Goal: Task Accomplishment & Management: Manage account settings

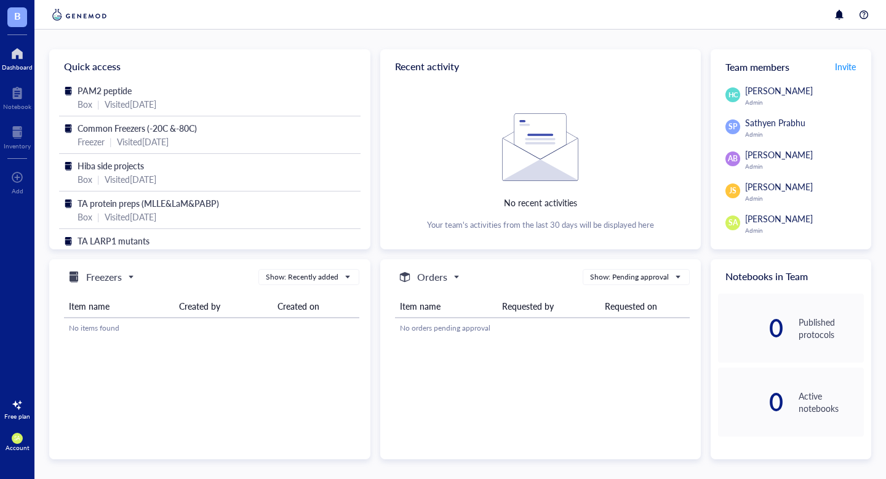
click at [18, 70] on div "Dashboard" at bounding box center [17, 66] width 31 height 7
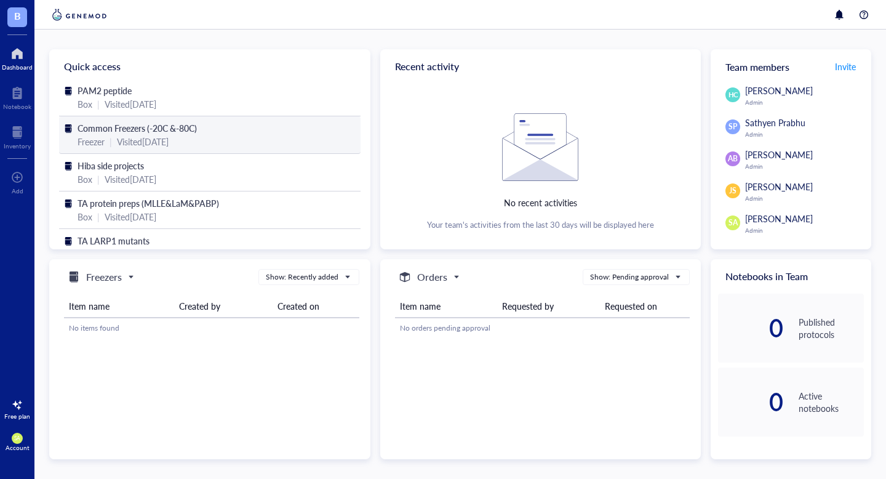
click at [114, 142] on div "Freezer | Visited [DATE]" at bounding box center [210, 142] width 265 height 14
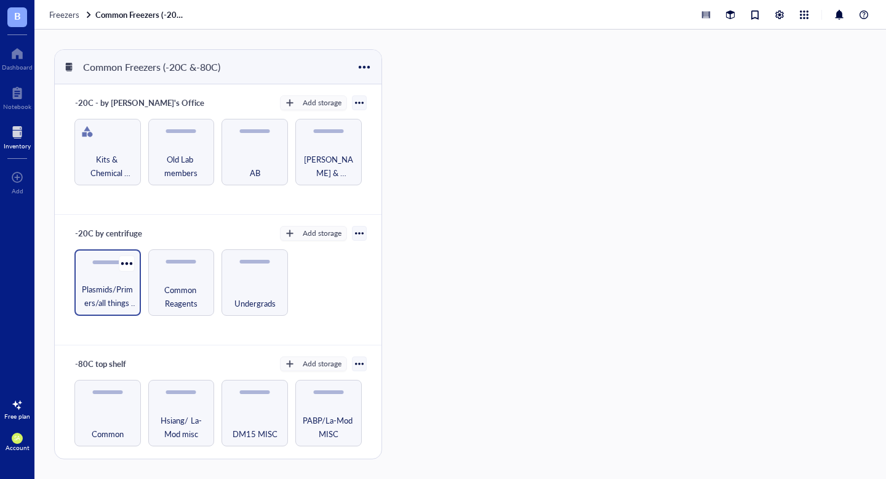
click at [119, 299] on span "Plasmids/Primers/all things nucleic acid" at bounding box center [108, 295] width 54 height 27
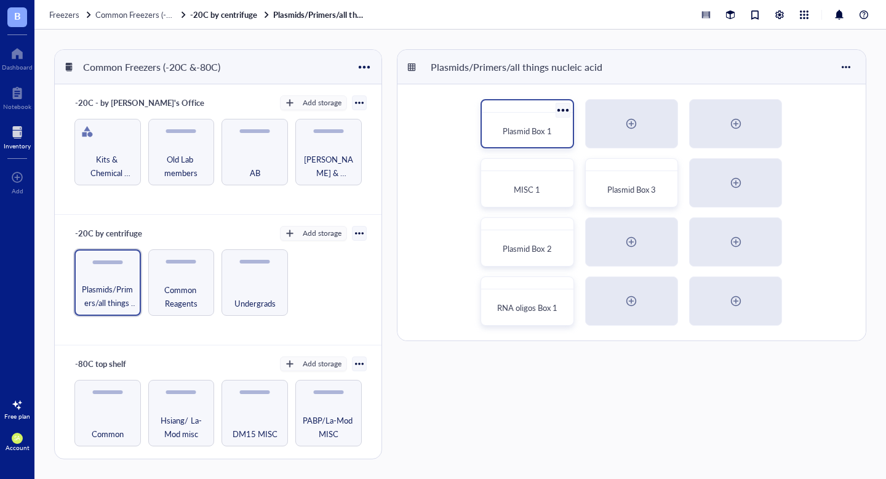
click at [514, 135] on span "Plasmid Box 1" at bounding box center [527, 131] width 49 height 12
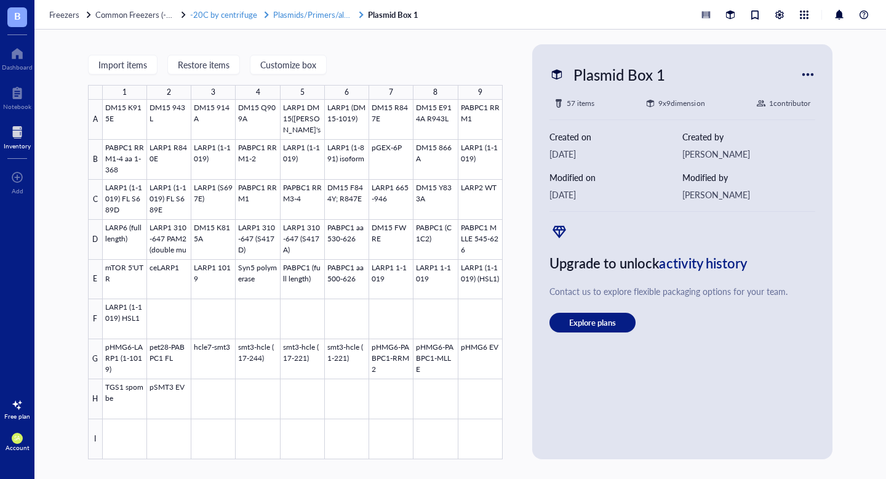
click at [277, 17] on span "Plasmids/Primers/all things nucleic acid" at bounding box center [341, 15] width 137 height 12
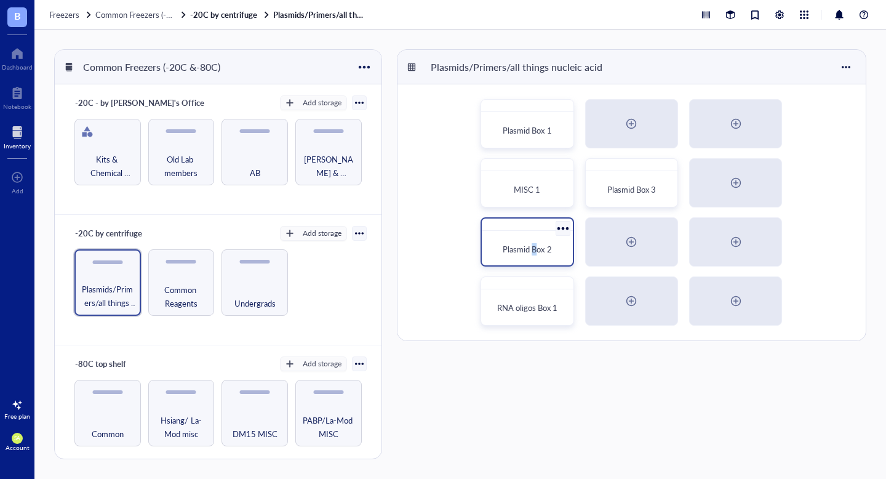
click at [534, 253] on span "Plasmid Box 2" at bounding box center [527, 249] width 49 height 12
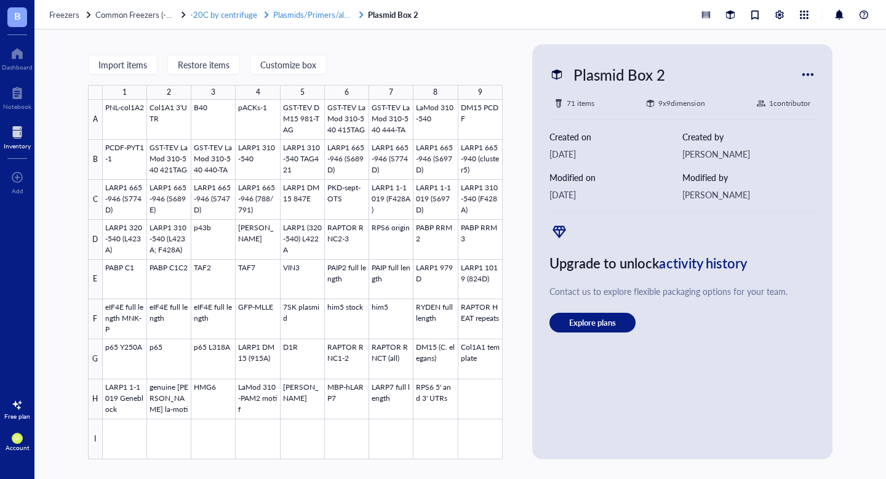
click at [305, 17] on span "Plasmids/Primers/all things nucleic acid" at bounding box center [341, 15] width 137 height 12
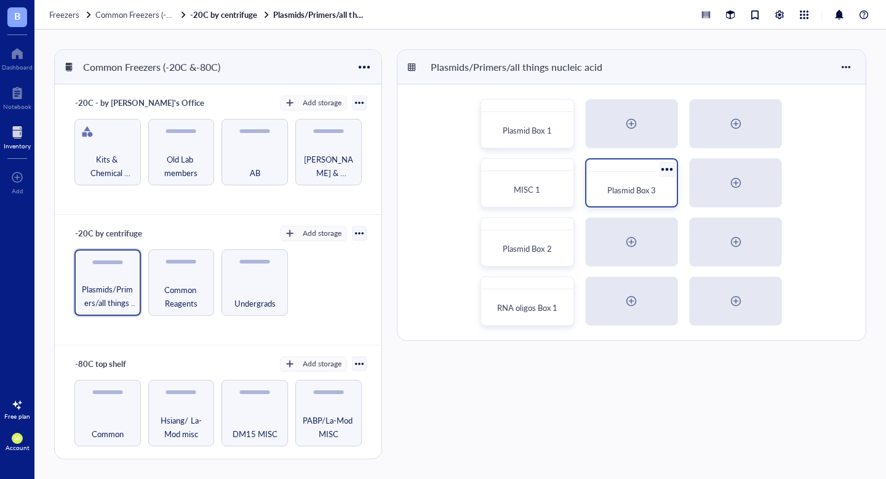
click at [632, 192] on span "Plasmid Box 3" at bounding box center [631, 190] width 49 height 12
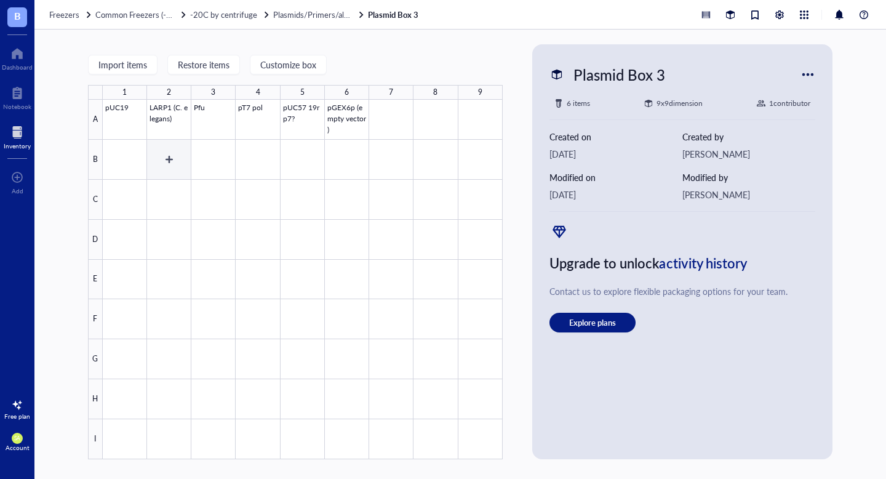
click at [168, 124] on div at bounding box center [303, 279] width 400 height 359
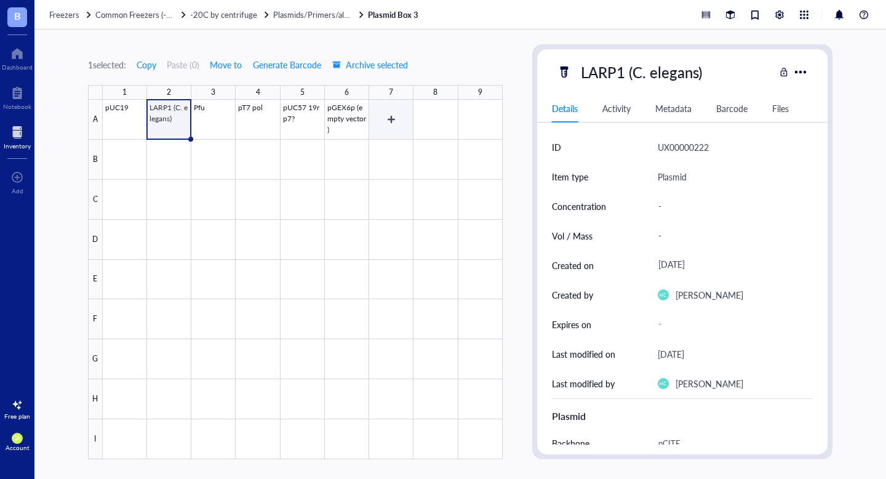
click at [396, 120] on div at bounding box center [303, 279] width 400 height 359
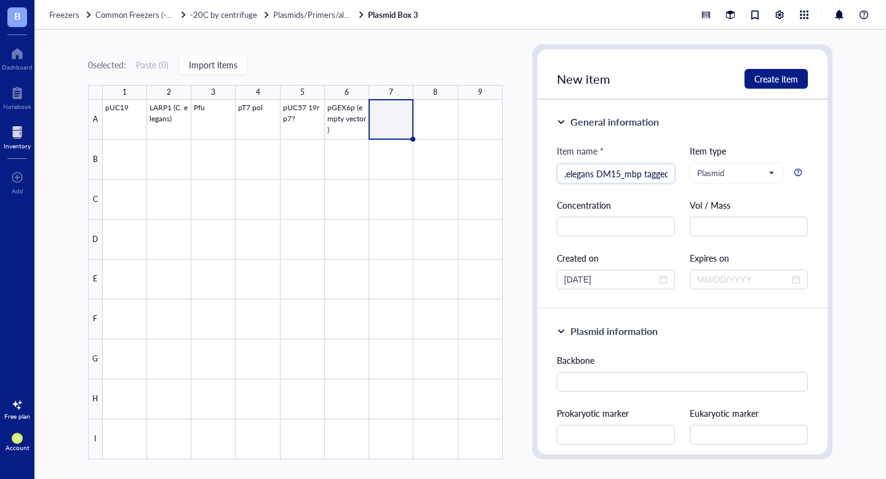
scroll to position [0, 10]
type input "C.elegans DM15_mbp tagged"
click at [645, 244] on div "Item name * [PERSON_NAME]elegans DM15_mbp tagged C.elegans DM15_mbp tagged Item…" at bounding box center [682, 216] width 251 height 145
click at [612, 384] on input "text" at bounding box center [682, 382] width 251 height 20
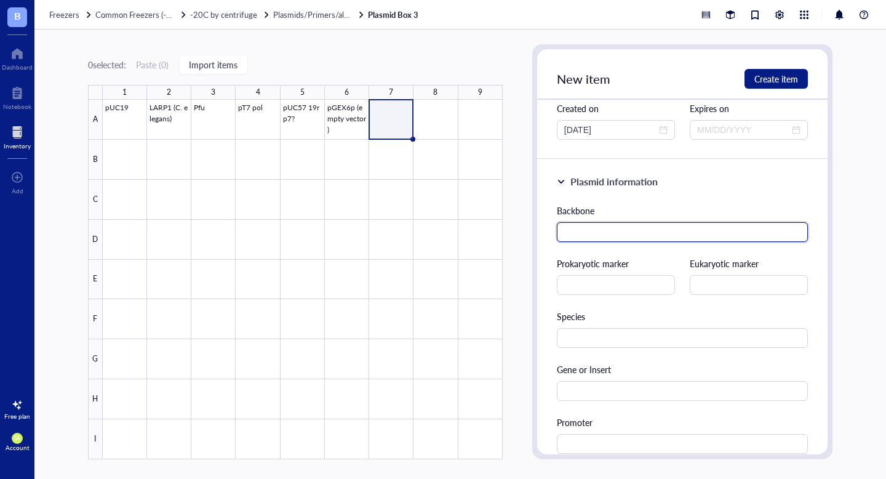
scroll to position [150, 0]
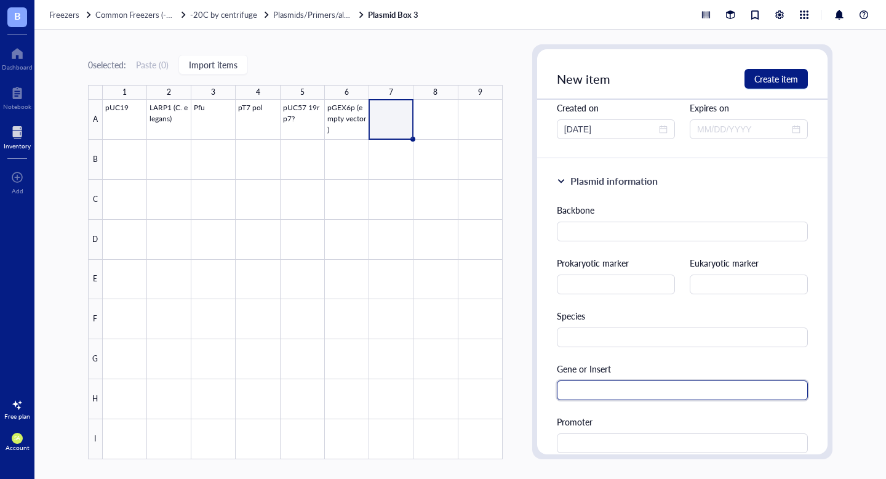
click at [608, 390] on input "text" at bounding box center [682, 390] width 251 height 20
type input "C.elegans DM15"
click at [632, 242] on div "Backbone Prokaryotic marker Eukaryotic marker Species Gene or Insert C.elegans …" at bounding box center [682, 433] width 251 height 461
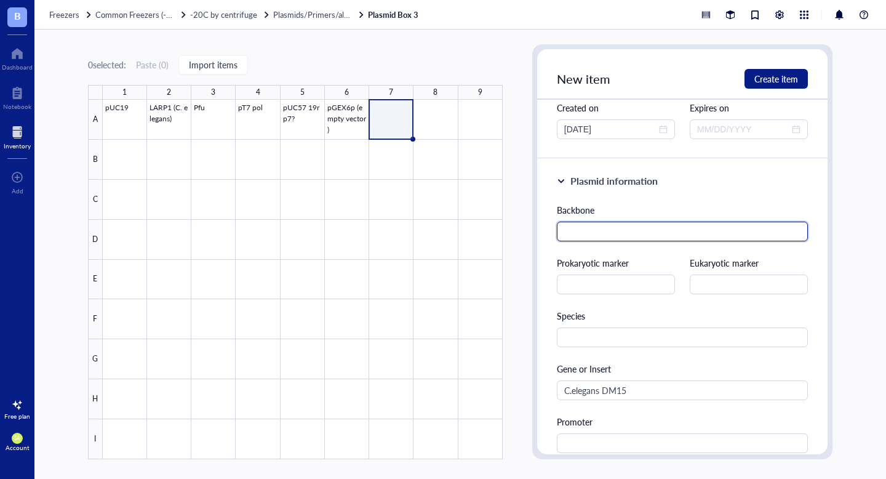
click at [632, 235] on input "text" at bounding box center [682, 232] width 251 height 20
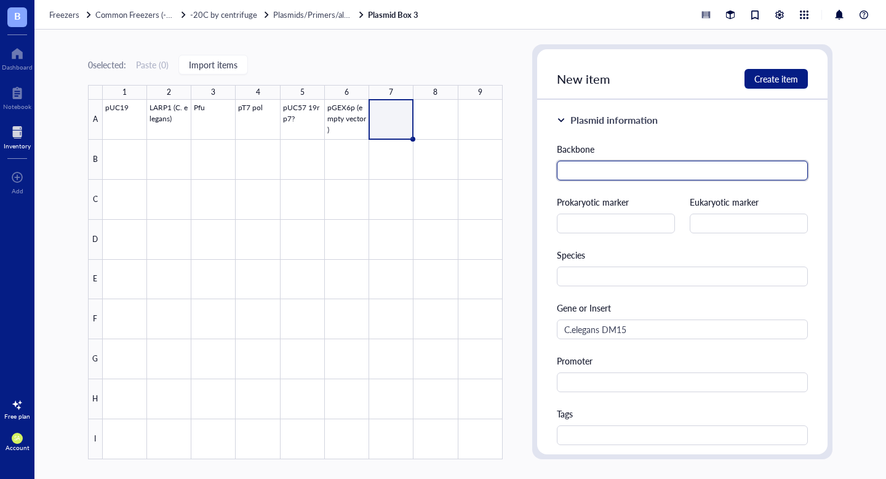
scroll to position [267, 0]
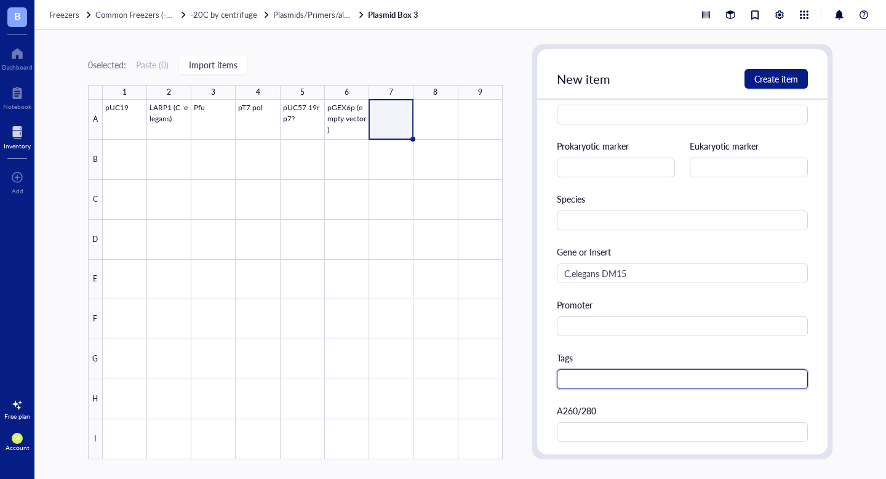
click at [596, 375] on input "text" at bounding box center [682, 379] width 251 height 20
type input "6XHis-MBP-TEV"
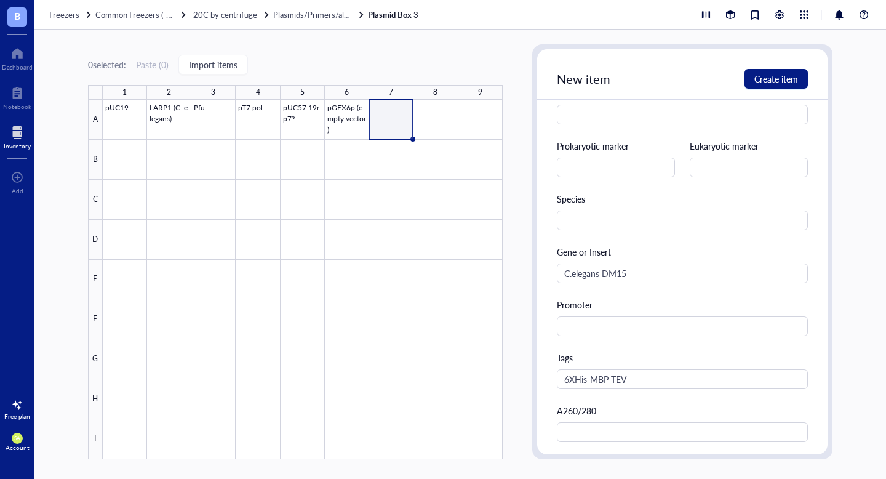
click at [644, 401] on div "Backbone Prokaryotic marker Eukaryotic marker Species Gene or Insert C.elegans …" at bounding box center [682, 316] width 251 height 461
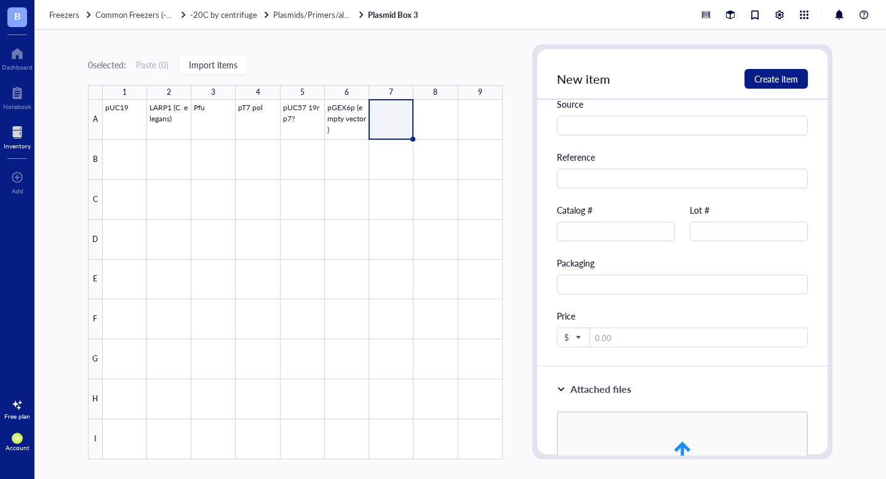
scroll to position [1002, 0]
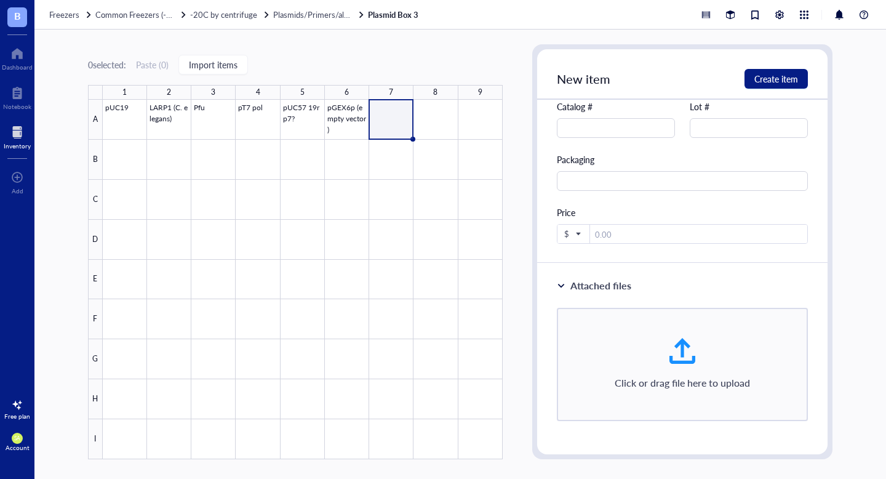
click at [681, 355] on div at bounding box center [683, 351] width 30 height 30
type input "C:\fakepath\MJS87G_1_1.Celegans_DM15_unknown.fasta"
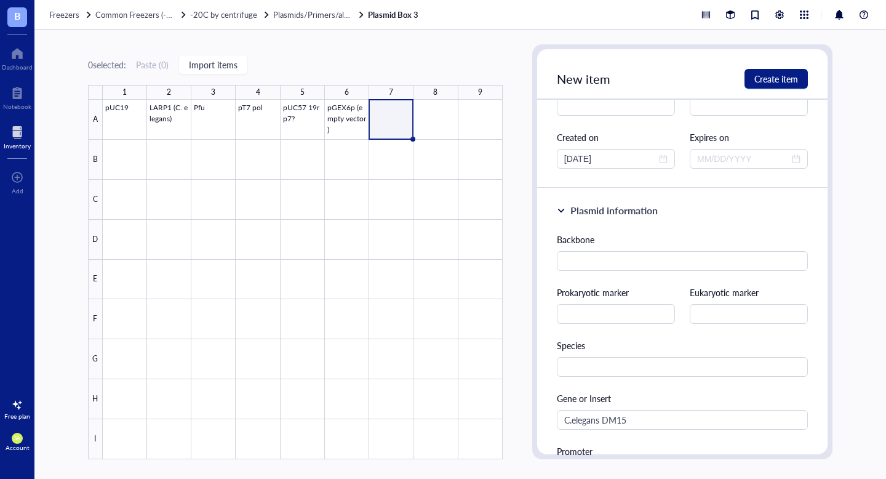
scroll to position [0, 0]
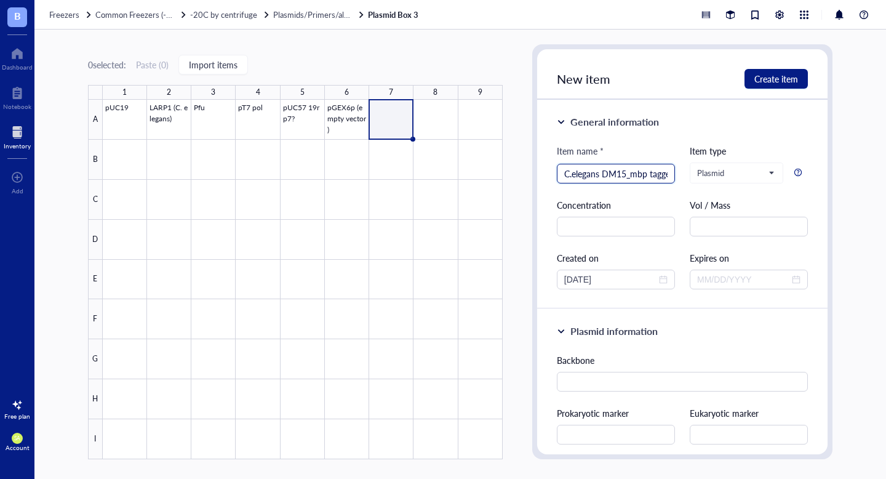
click at [659, 178] on input "C.elegans DM15_mbp tagged" at bounding box center [615, 173] width 103 height 18
type input "C.elegans DM15_mbp"
click at [632, 222] on input "text" at bounding box center [616, 227] width 118 height 20
type input "2"
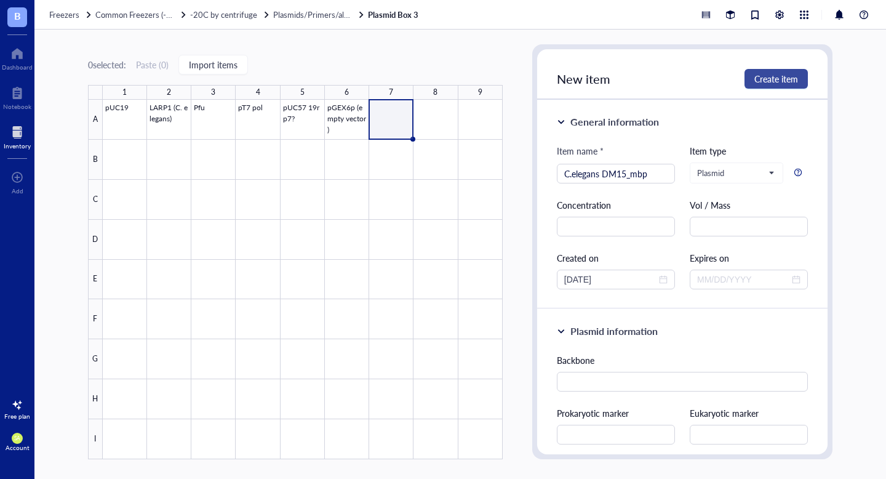
click at [779, 76] on span "Create item" at bounding box center [776, 79] width 44 height 10
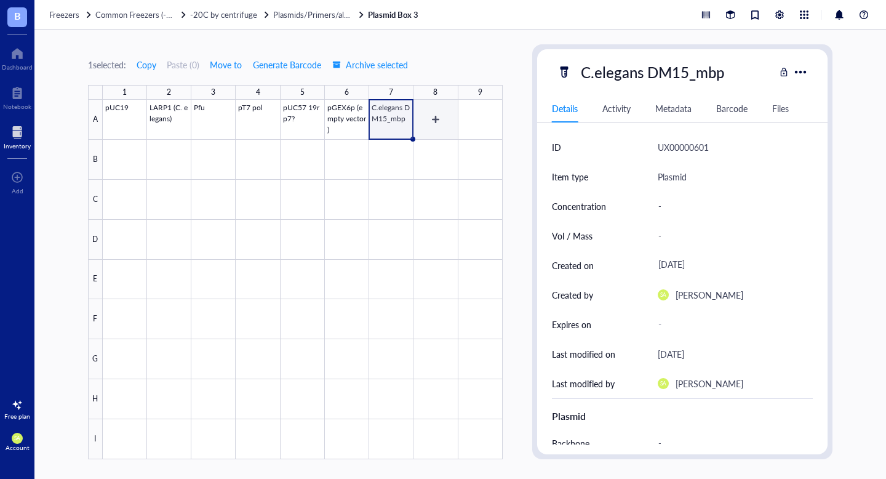
click at [438, 124] on div at bounding box center [303, 279] width 400 height 359
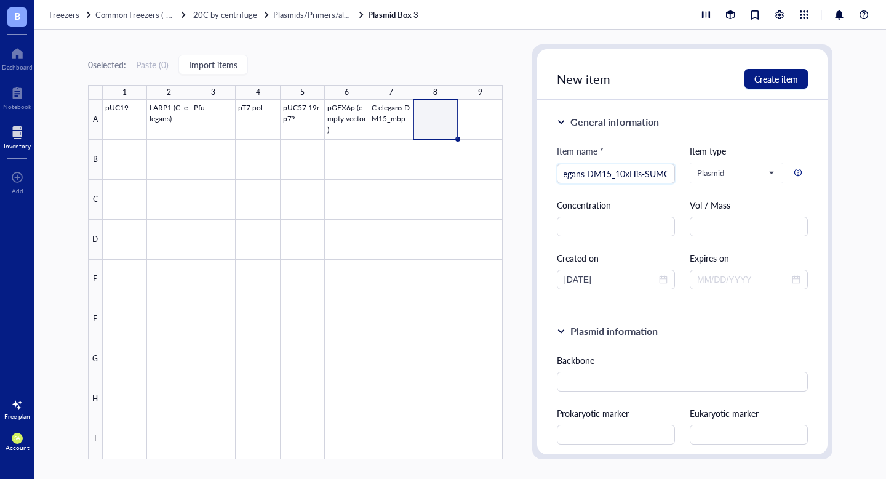
scroll to position [0, 22]
type input "C.elegans DM15_10xHis-SUMO"
click at [644, 201] on div "Concentration" at bounding box center [616, 205] width 118 height 14
click at [631, 232] on input "text" at bounding box center [616, 227] width 118 height 20
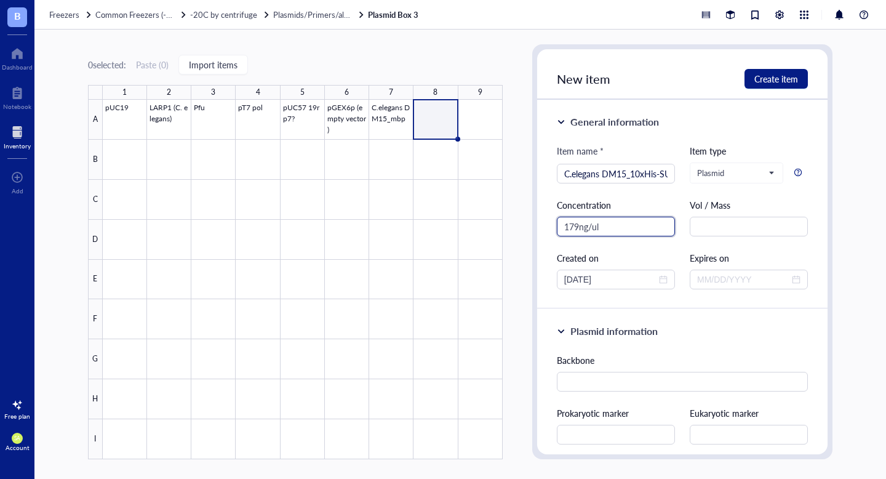
type input "179ng/ul"
click at [637, 259] on div "Created on" at bounding box center [616, 258] width 118 height 14
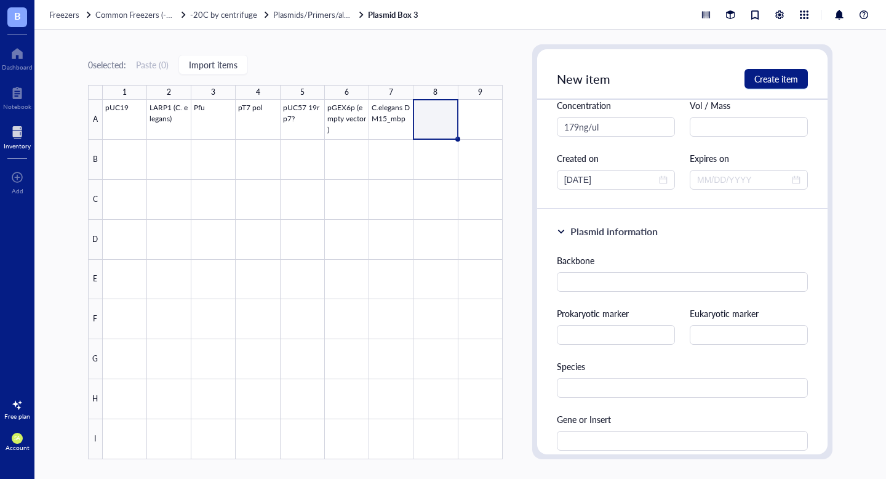
scroll to position [103, 0]
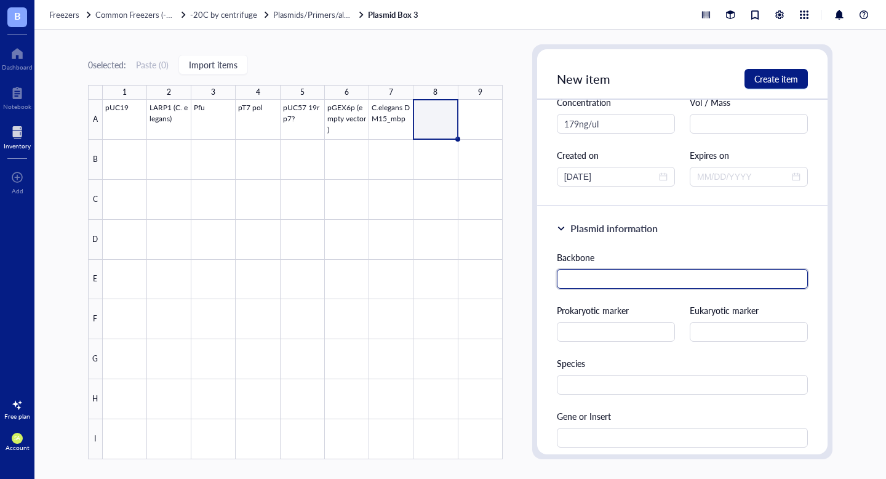
click at [625, 275] on input "text" at bounding box center [682, 279] width 251 height 20
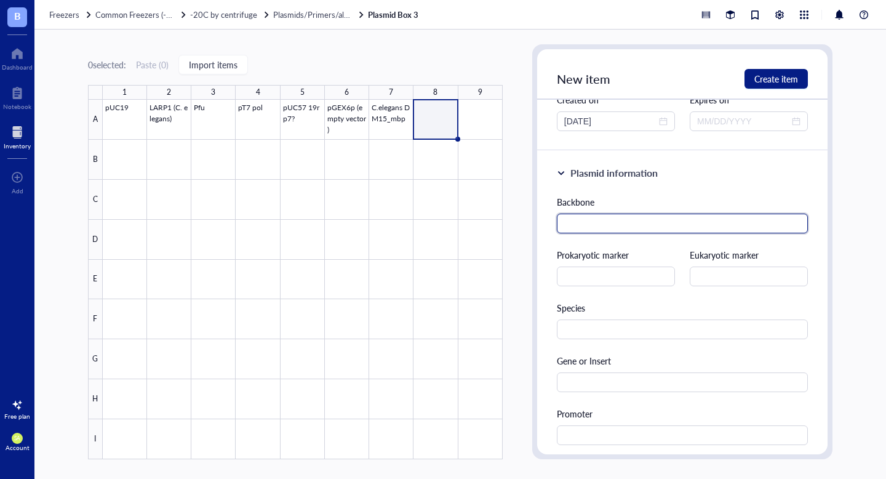
scroll to position [186, 0]
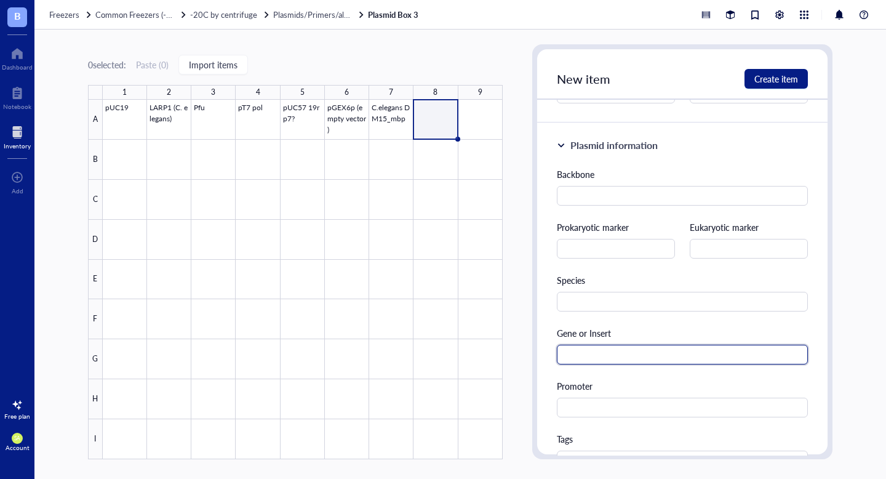
click at [604, 352] on input "text" at bounding box center [682, 355] width 251 height 20
type input "C.elegans DM15"
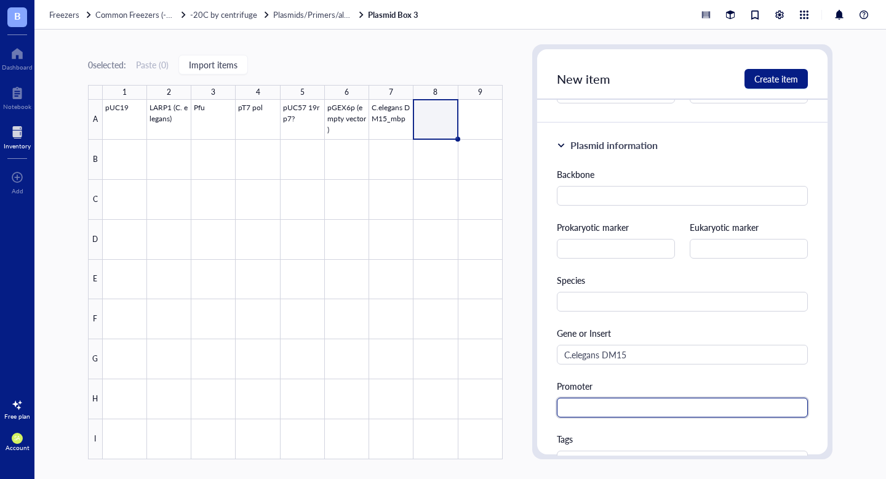
click at [607, 404] on input "text" at bounding box center [682, 408] width 251 height 20
click at [614, 379] on div "Promoter" at bounding box center [682, 386] width 251 height 14
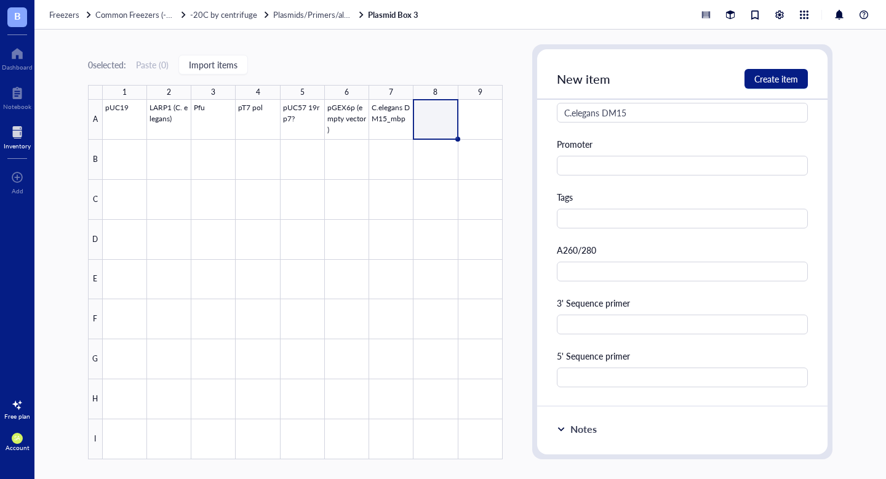
scroll to position [371, 0]
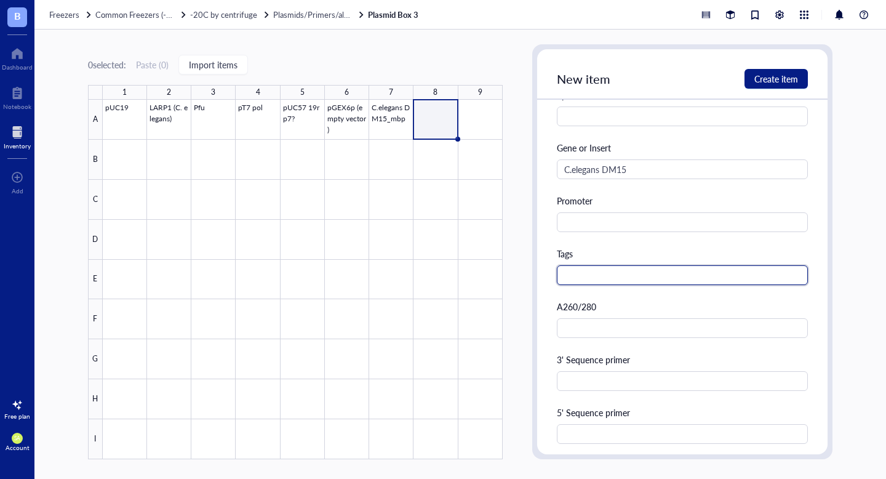
click at [583, 284] on input "text" at bounding box center [682, 275] width 251 height 20
type input "10XHis-SUMO"
click at [639, 298] on div "Backbone Prokaryotic marker Eukaryotic marker Species Gene or Insert C.elegans …" at bounding box center [682, 212] width 251 height 461
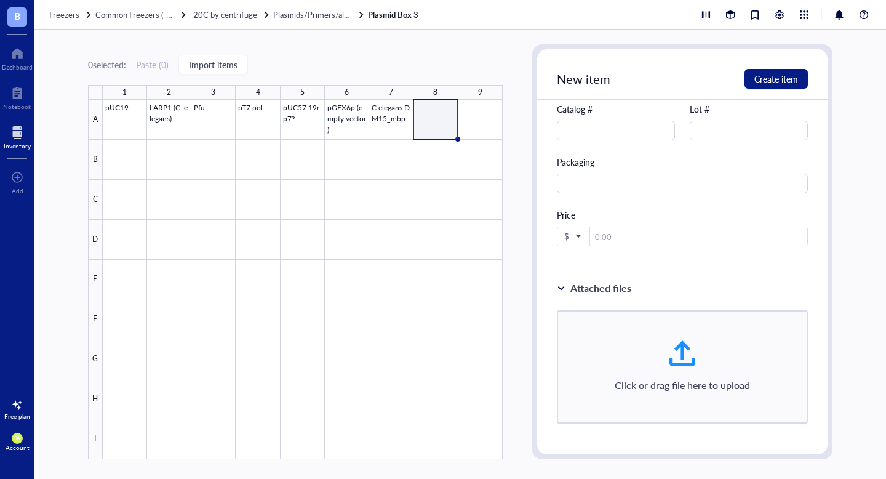
scroll to position [1002, 0]
click at [686, 364] on div at bounding box center [683, 351] width 30 height 30
type input "C:\fakepath\MJS87G_2_2.Celegans_DM15_psmt3.fasta"
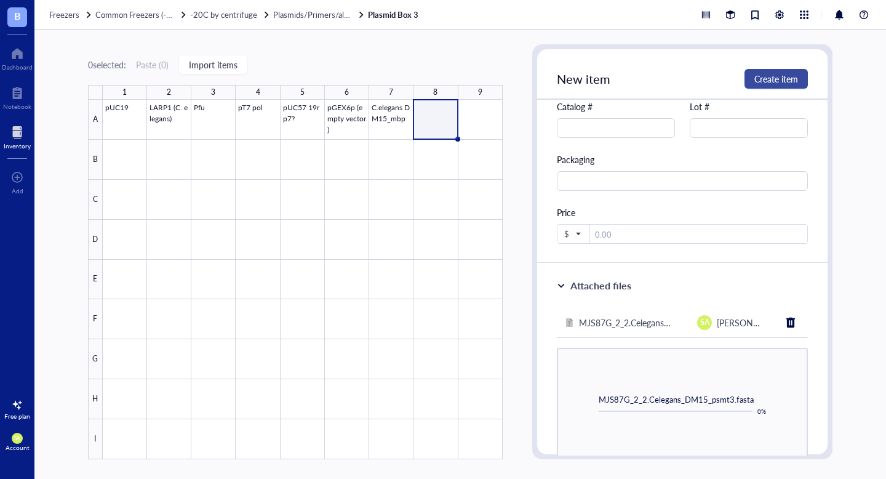
click at [785, 77] on span "Create item" at bounding box center [776, 79] width 44 height 10
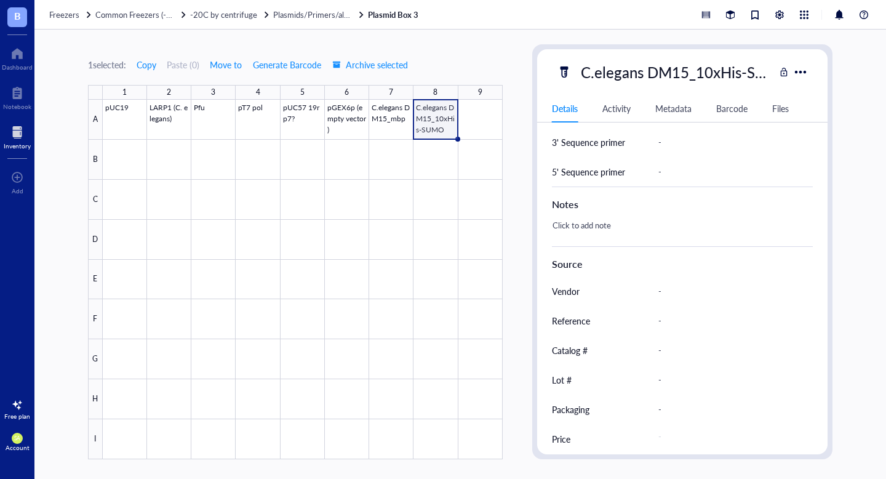
scroll to position [546, 0]
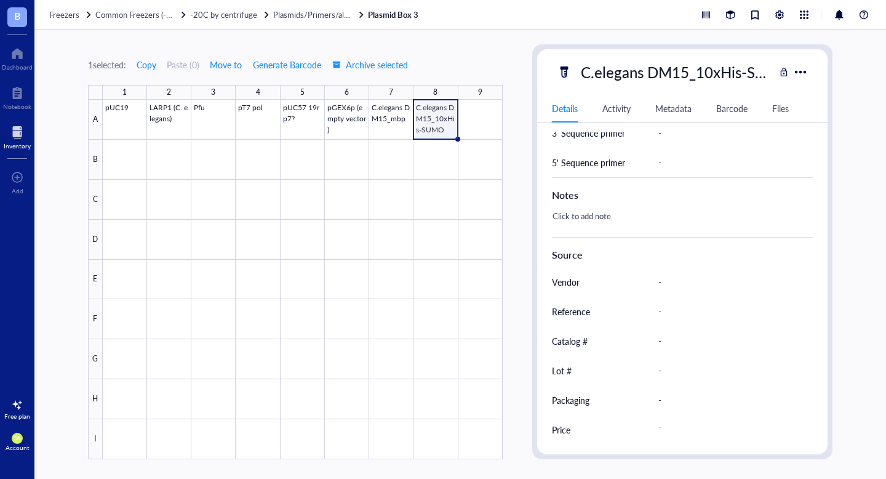
click at [785, 106] on div "Files" at bounding box center [780, 109] width 17 height 14
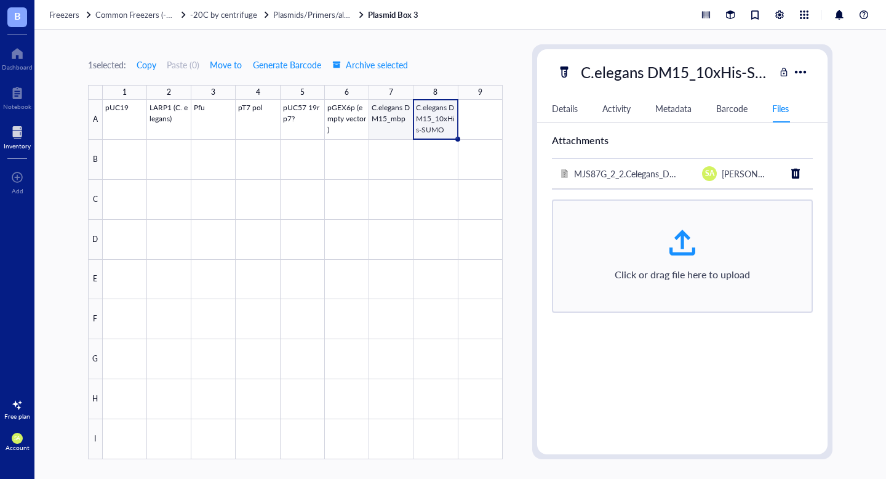
click at [385, 115] on div at bounding box center [303, 279] width 400 height 359
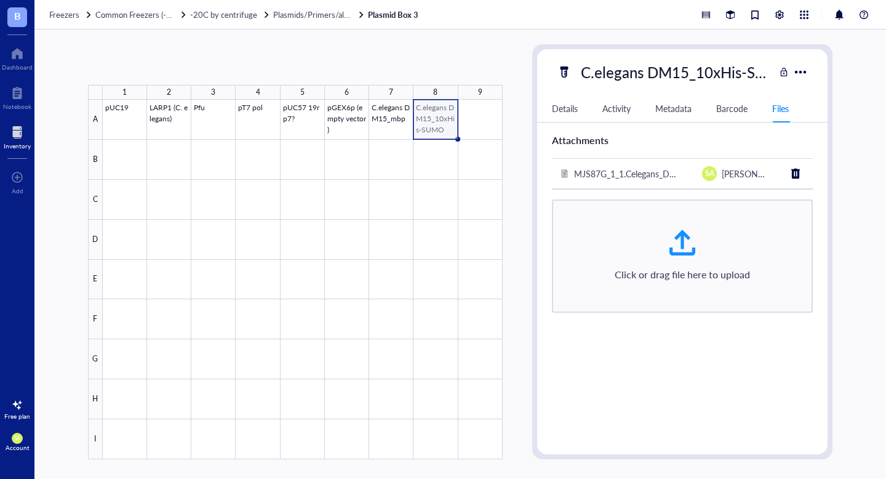
click at [427, 125] on div at bounding box center [303, 279] width 400 height 359
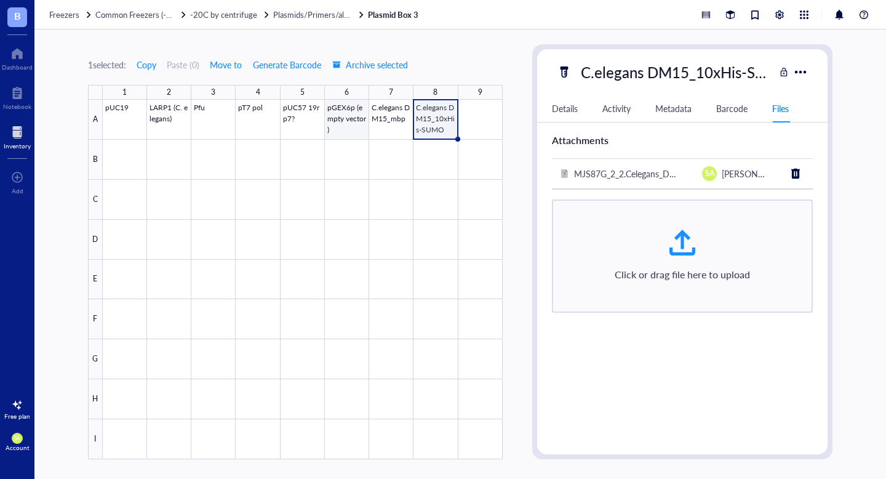
click at [384, 119] on div at bounding box center [303, 279] width 400 height 359
click at [425, 114] on div at bounding box center [303, 279] width 400 height 359
click at [569, 110] on div "Details" at bounding box center [565, 109] width 26 height 14
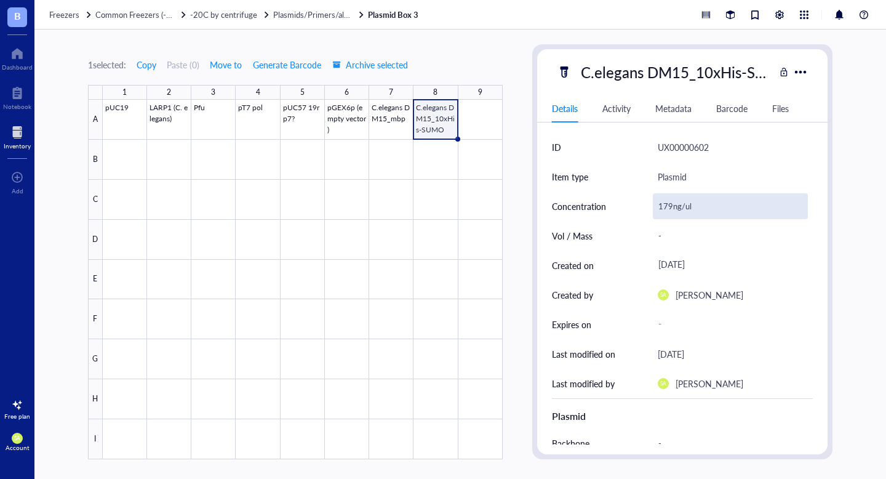
click at [679, 204] on div "179ng/ul" at bounding box center [730, 206] width 155 height 26
click at [673, 206] on input "179ng/ul" at bounding box center [730, 206] width 154 height 25
type input "20ng/ul"
click at [392, 119] on div at bounding box center [303, 279] width 400 height 359
click at [669, 201] on div "-" at bounding box center [730, 206] width 155 height 26
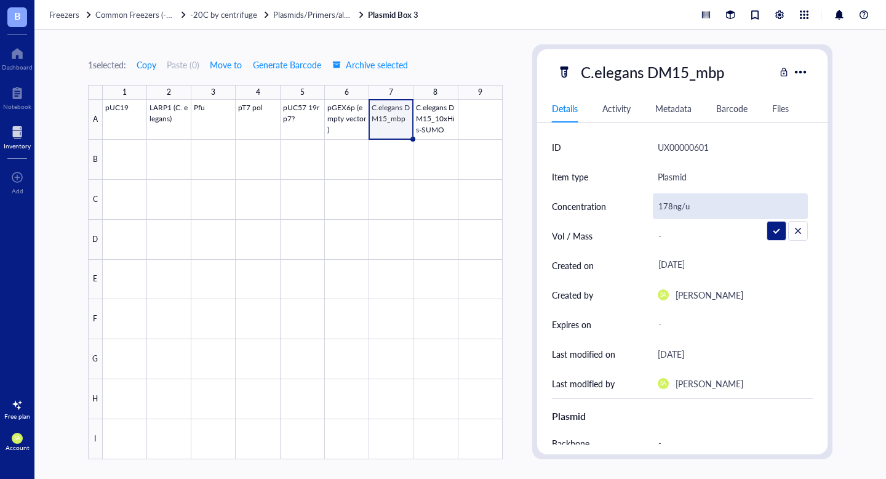
type input "178ng/ul"
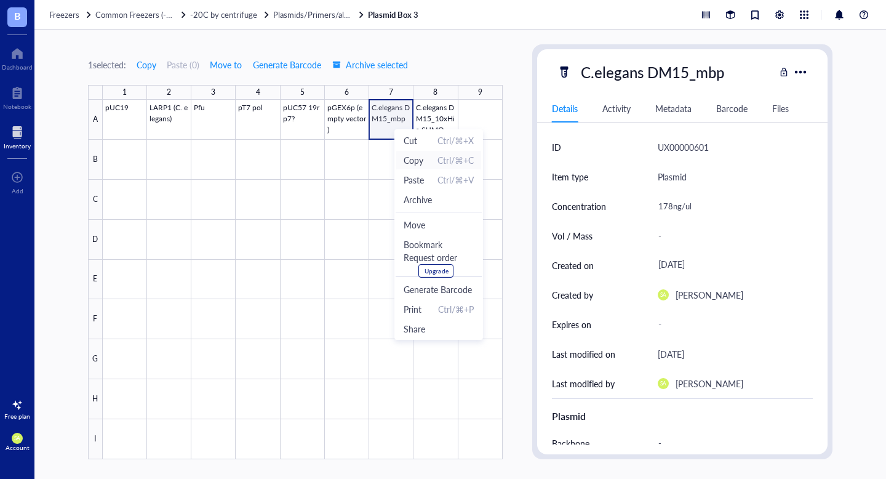
click at [418, 159] on span "Copy" at bounding box center [414, 160] width 20 height 14
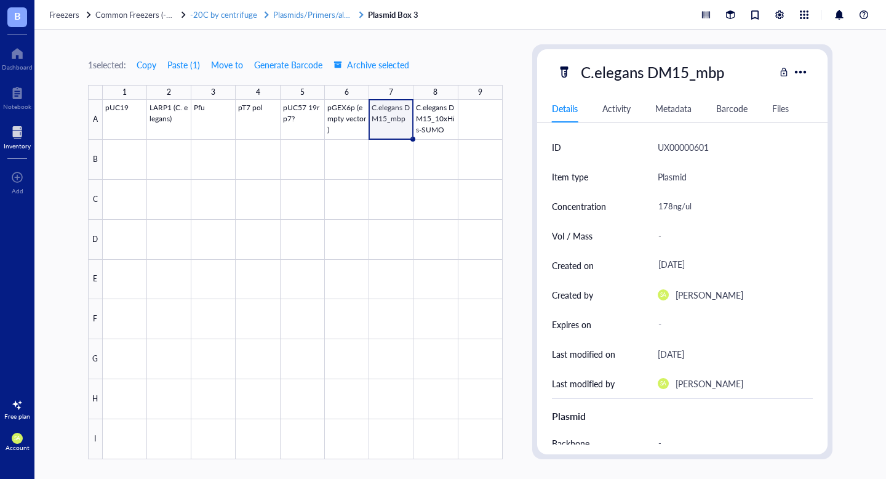
click at [295, 17] on span "Plasmids/Primers/all things nucleic acid" at bounding box center [341, 15] width 137 height 12
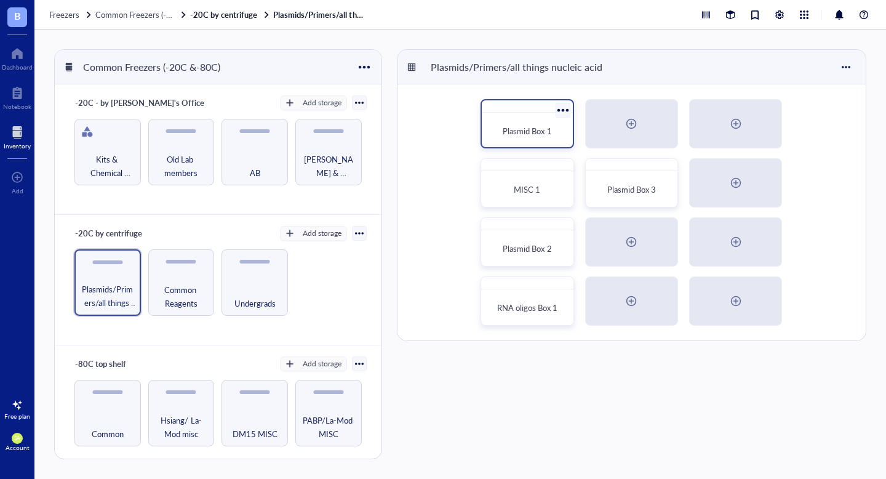
click at [535, 134] on span "Plasmid Box 1" at bounding box center [527, 131] width 49 height 12
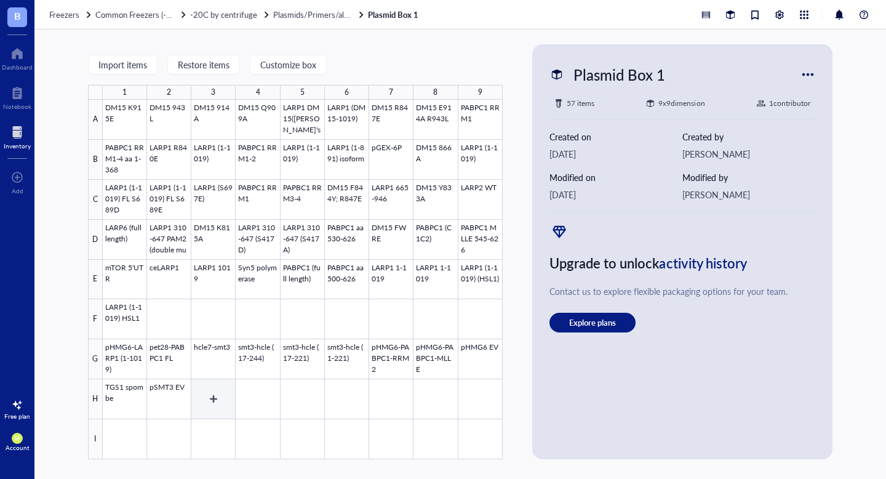
click at [212, 399] on div at bounding box center [303, 279] width 400 height 359
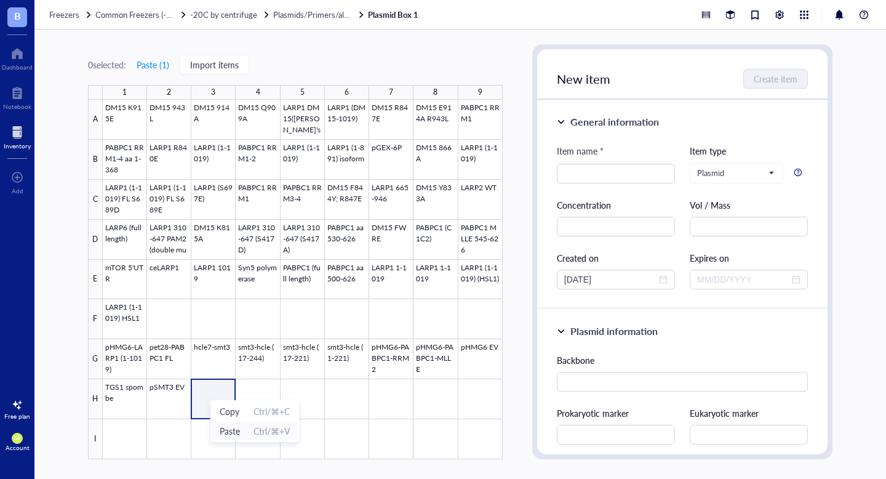
click at [226, 434] on span "Paste" at bounding box center [230, 431] width 20 height 14
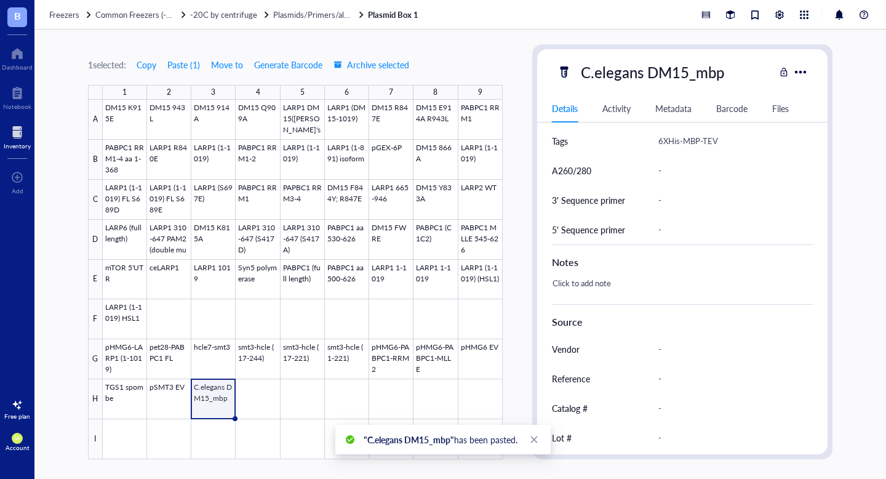
scroll to position [546, 0]
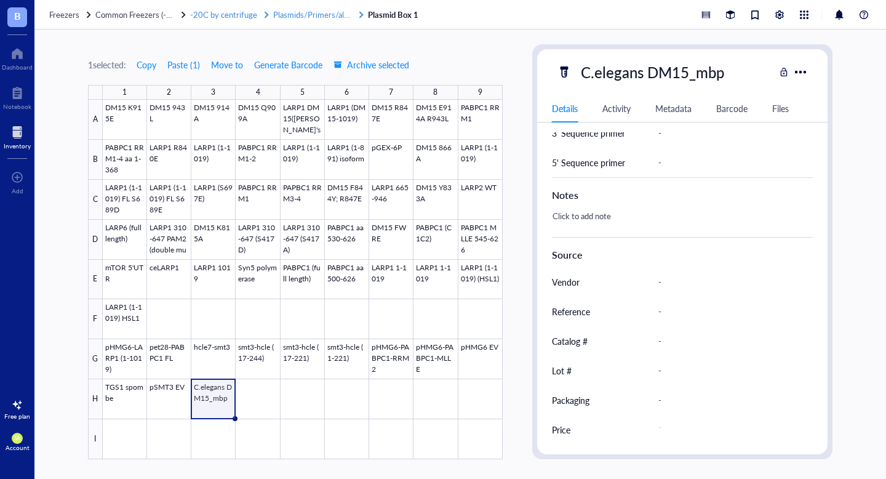
click at [335, 18] on span "Plasmids/Primers/all things nucleic acid" at bounding box center [341, 15] width 137 height 12
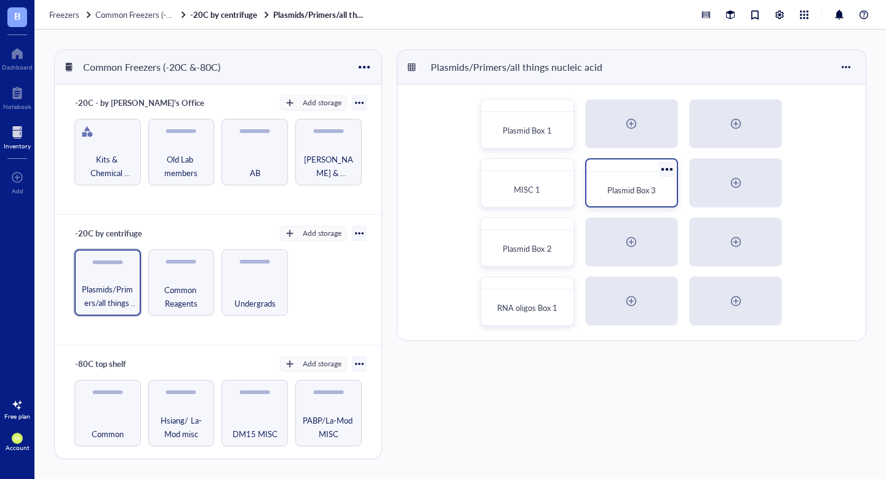
click at [629, 190] on span "Plasmid Box 3" at bounding box center [631, 190] width 49 height 12
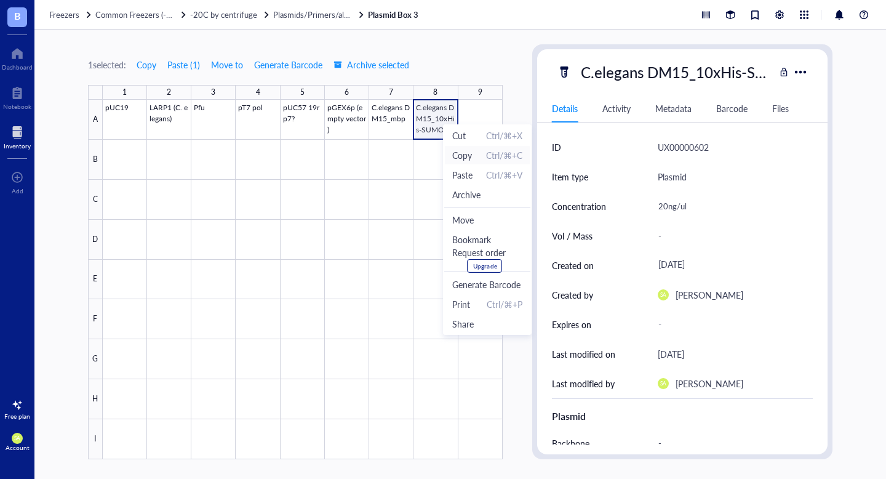
click at [465, 154] on span "Copy" at bounding box center [462, 155] width 20 height 14
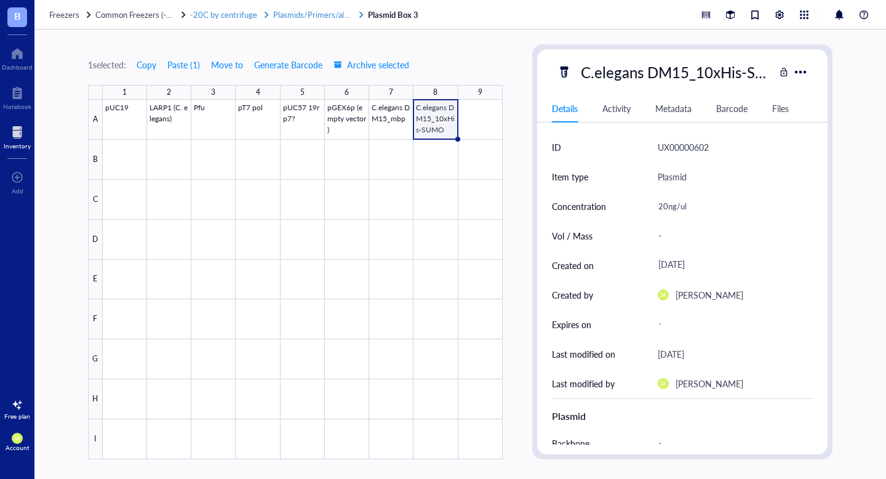
click at [329, 17] on span "Plasmids/Primers/all things nucleic acid" at bounding box center [341, 15] width 137 height 12
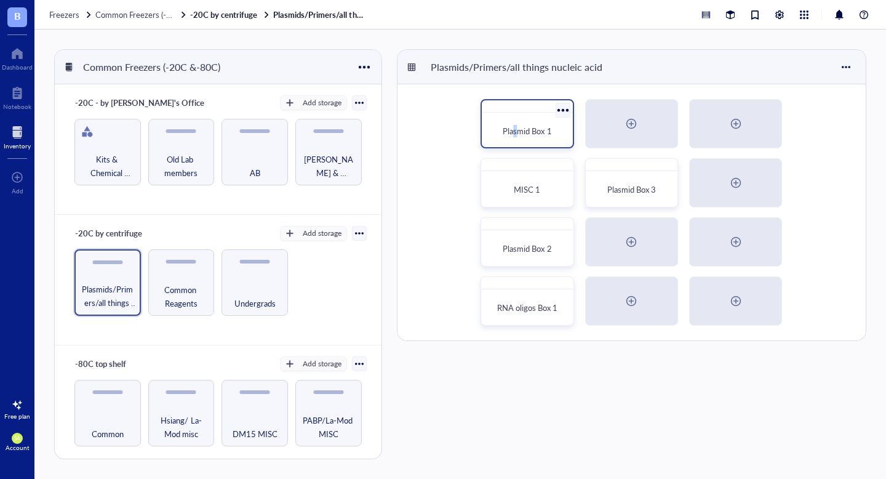
click at [515, 130] on span "Plasmid Box 1" at bounding box center [527, 131] width 49 height 12
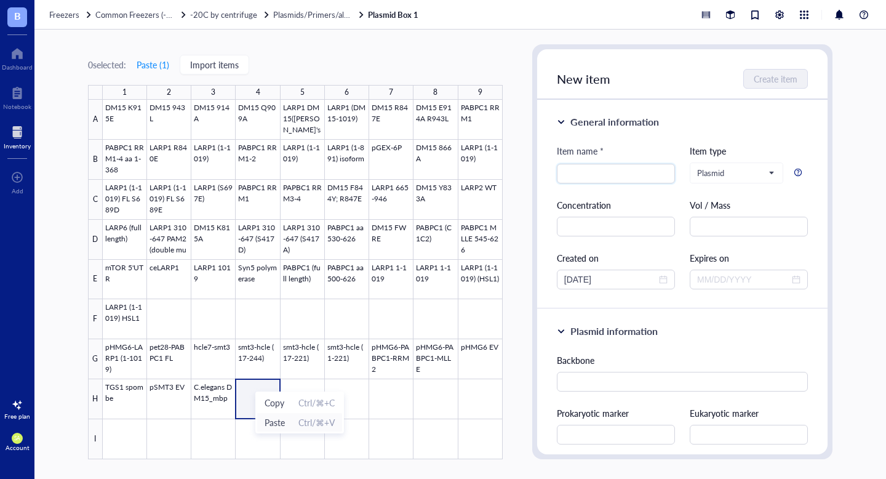
click at [266, 425] on span "Paste" at bounding box center [275, 422] width 20 height 14
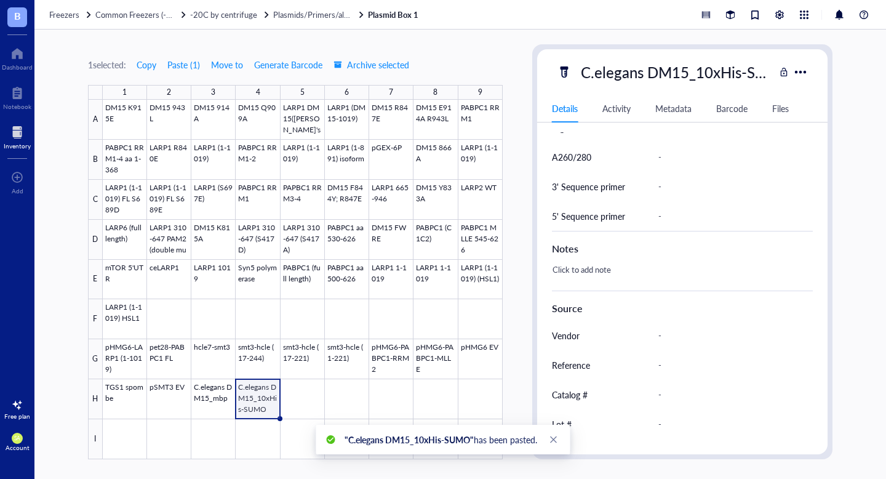
scroll to position [546, 0]
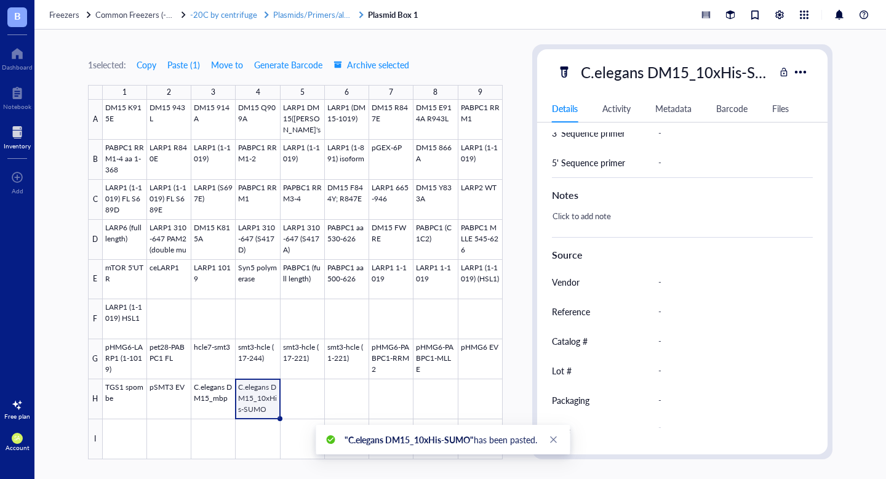
click at [323, 18] on span "Plasmids/Primers/all things nucleic acid" at bounding box center [341, 15] width 137 height 12
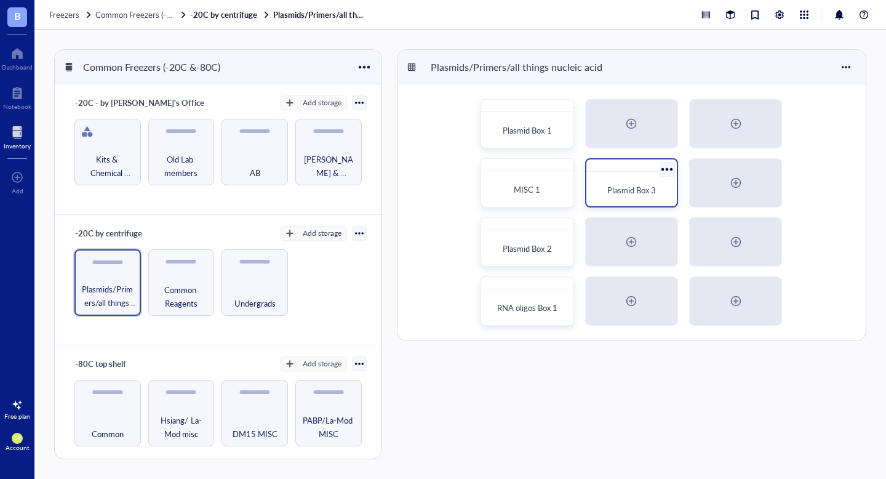
click at [652, 185] on span "Plasmid Box 3" at bounding box center [631, 190] width 49 height 12
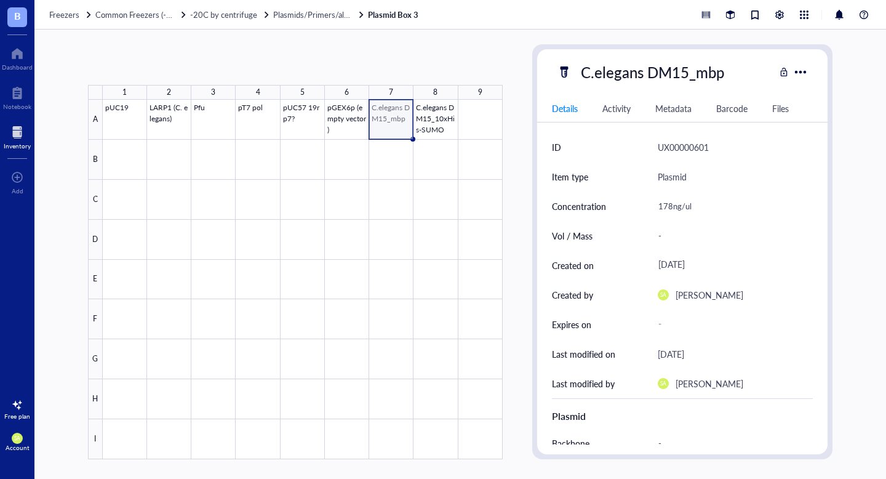
click at [395, 123] on div at bounding box center [303, 279] width 400 height 359
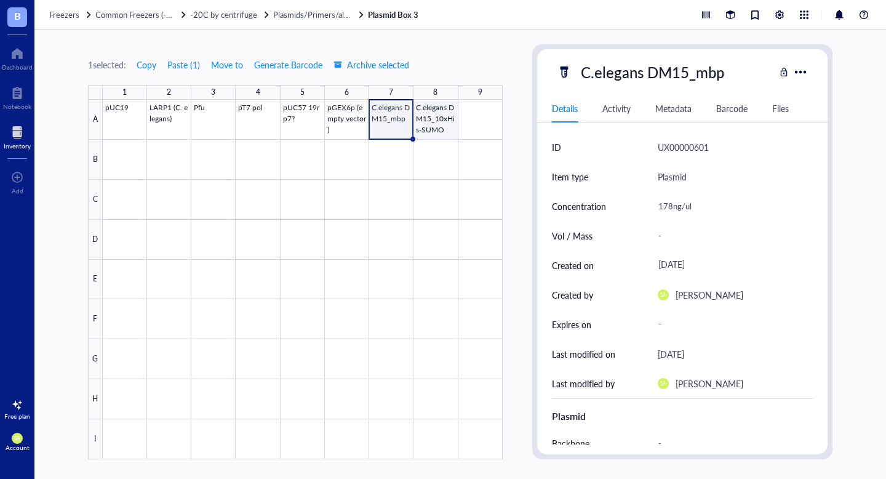
click at [442, 115] on div at bounding box center [303, 279] width 400 height 359
click at [386, 112] on div at bounding box center [303, 279] width 400 height 359
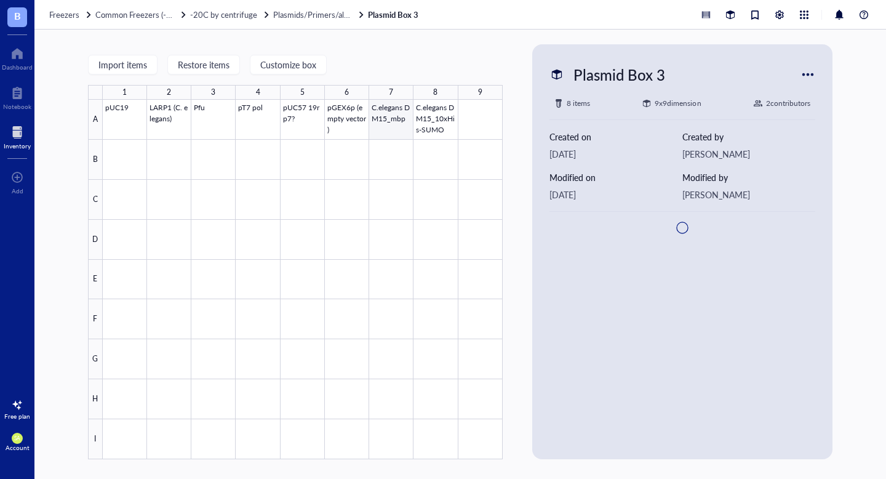
click at [386, 112] on div at bounding box center [303, 279] width 400 height 359
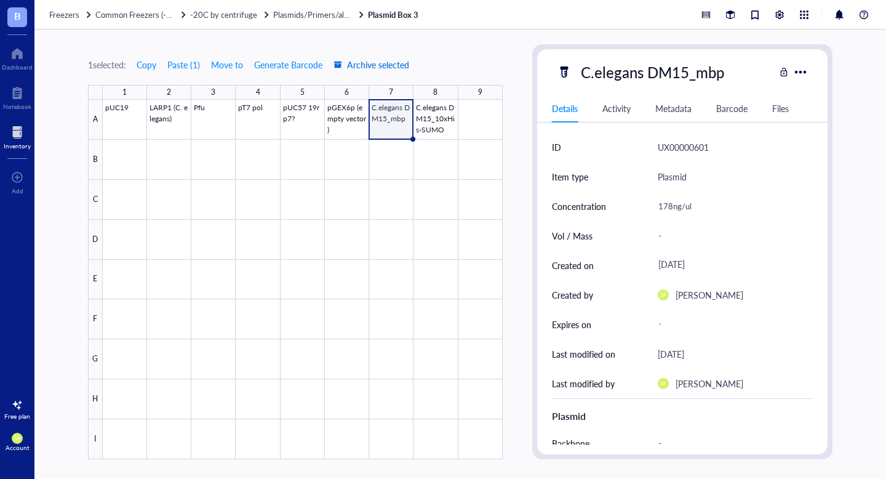
click at [353, 63] on span "Archive selected" at bounding box center [372, 65] width 76 height 10
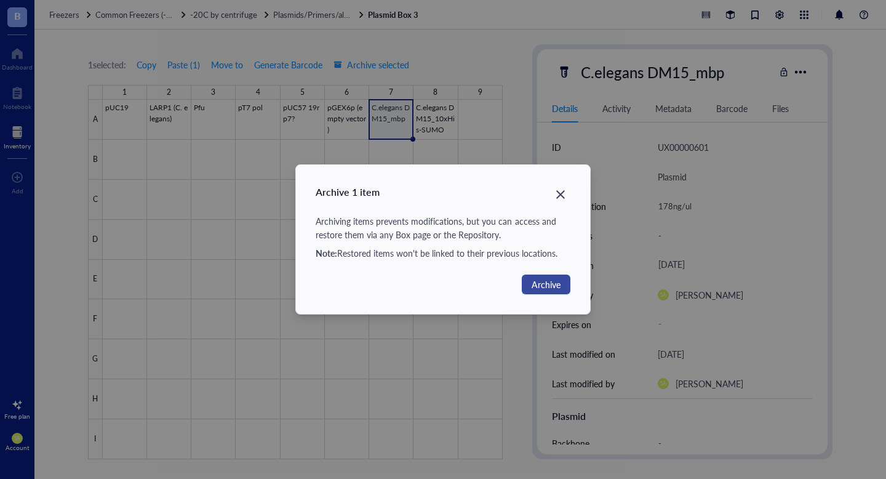
click at [543, 288] on span "Archive" at bounding box center [546, 285] width 29 height 14
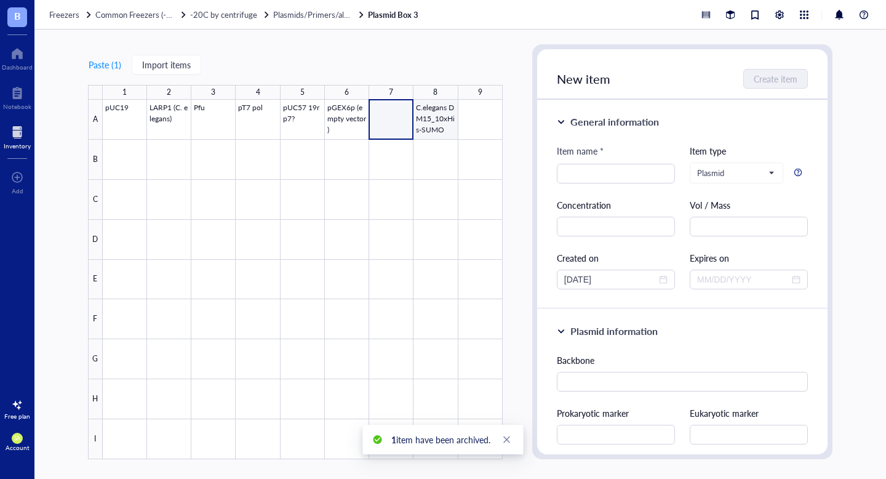
click at [438, 116] on div at bounding box center [303, 279] width 400 height 359
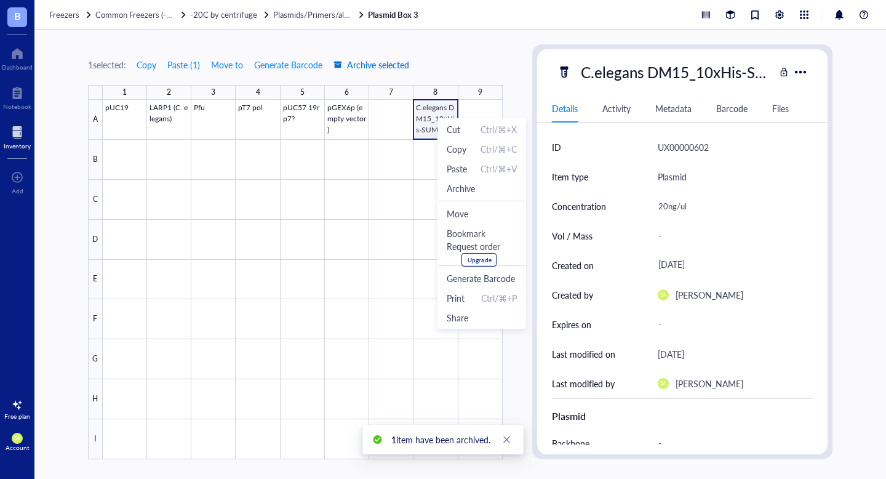
click at [383, 62] on span "Archive selected" at bounding box center [372, 65] width 76 height 10
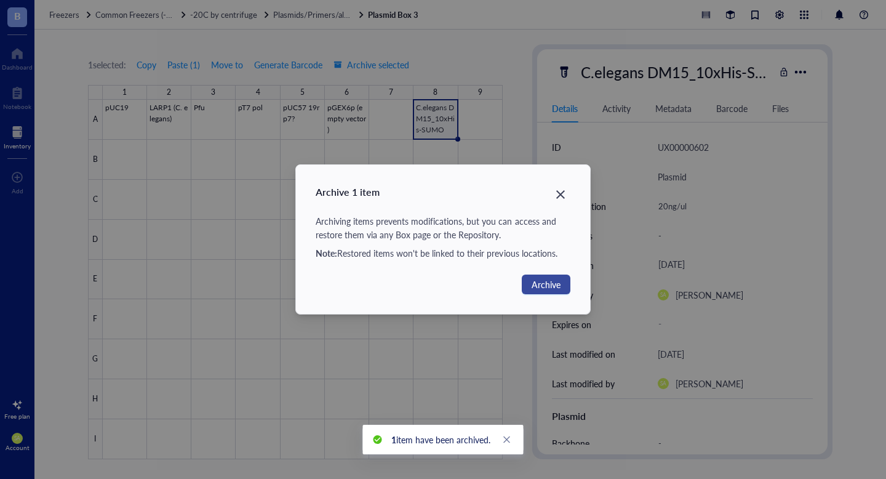
click at [543, 286] on span "Archive" at bounding box center [546, 285] width 29 height 14
